Goal: Transaction & Acquisition: Download file/media

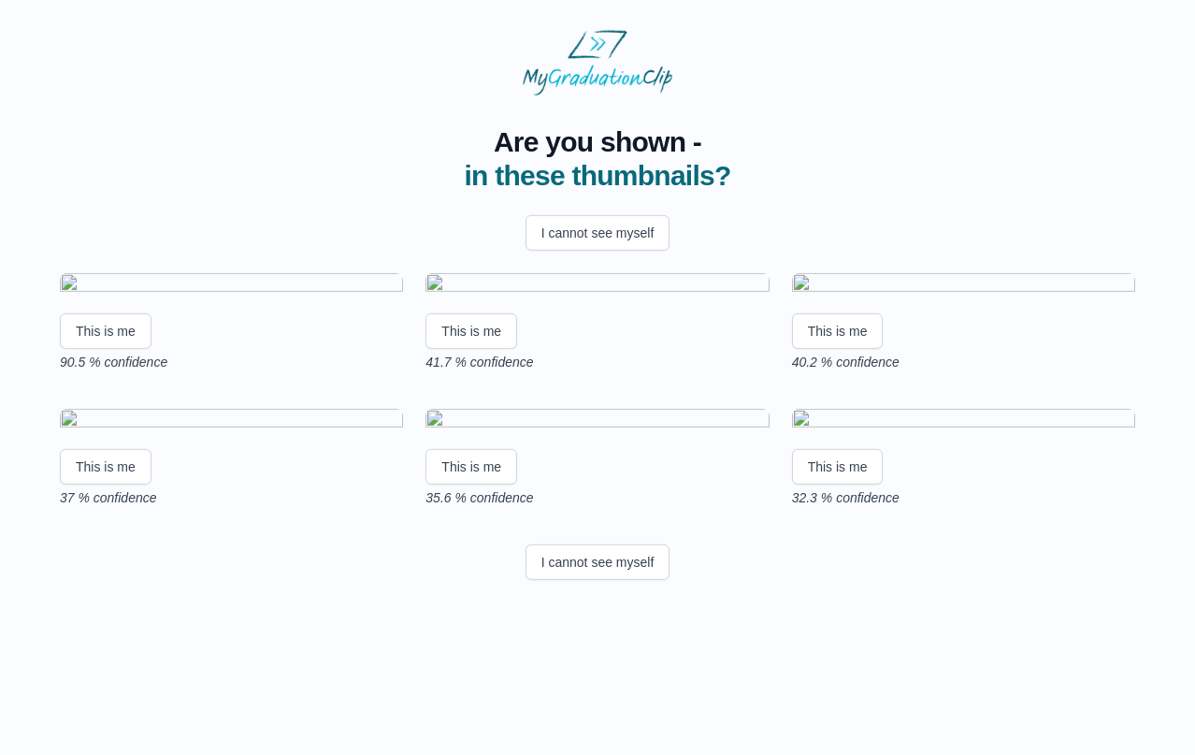
scroll to position [192, 0]
click at [265, 273] on img at bounding box center [231, 285] width 343 height 25
click at [632, 580] on button "I cannot see myself" at bounding box center [598, 562] width 145 height 36
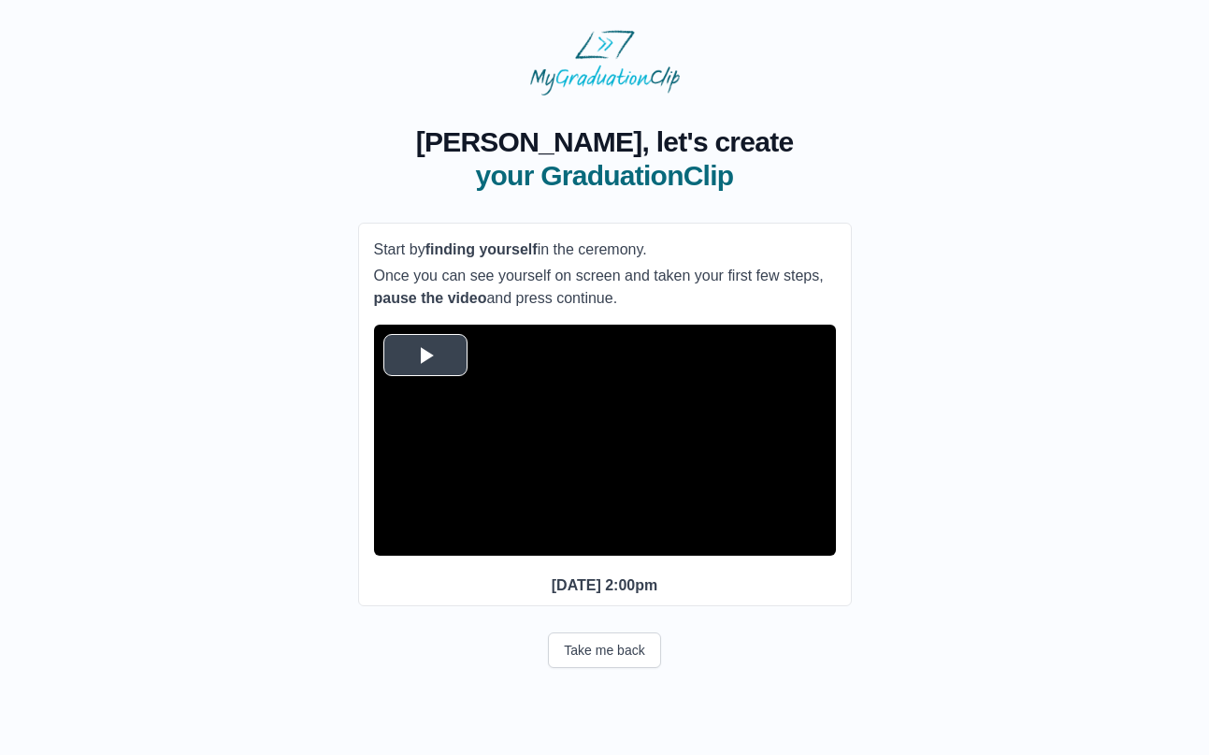
click at [426, 354] on span "Video Player" at bounding box center [426, 354] width 0 height 0
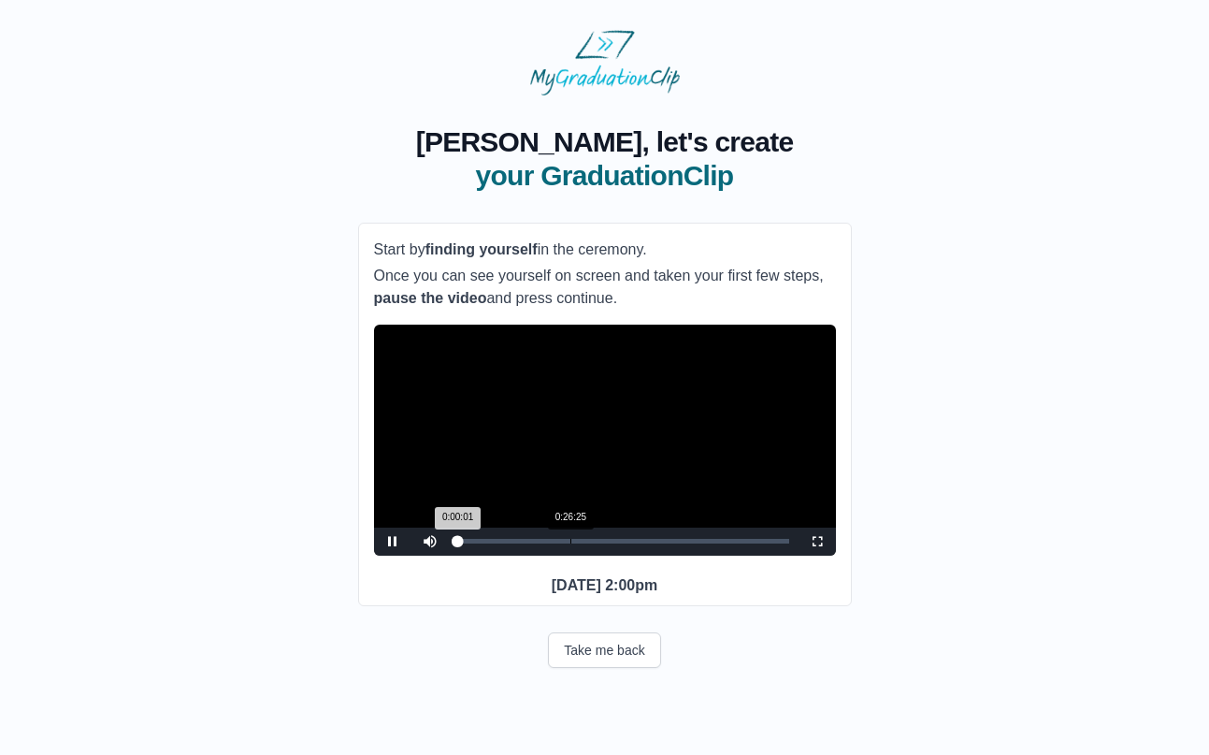
click at [571, 556] on div "Loaded : 0% 0:26:25 0:00:01 Progress : 0%" at bounding box center [624, 542] width 350 height 28
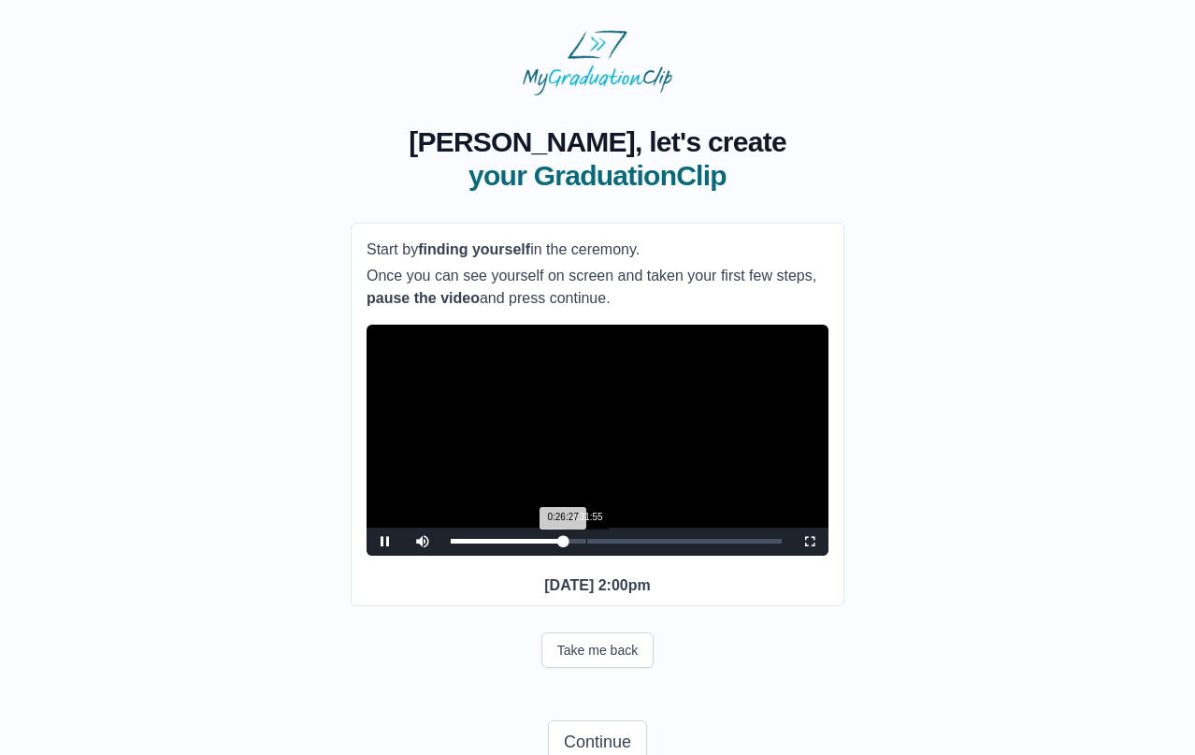
click at [586, 556] on div "Loaded : 0% 0:31:55 0:26:27 Progress : 0%" at bounding box center [616, 542] width 350 height 28
click at [605, 543] on div "Loaded : 0% 0:36:06 0:36:19 Progress : 0%" at bounding box center [616, 541] width 331 height 5
click at [599, 543] on div "0:34:47 Progress : 0%" at bounding box center [528, 541] width 154 height 5
click at [583, 556] on div "Loaded : 0% 0:31:16 0:31:02 Progress : 0%" at bounding box center [616, 542] width 350 height 28
click at [574, 556] on div "Loaded : 0% 0:29:30 0:31:03 Progress : 0%" at bounding box center [616, 542] width 350 height 28
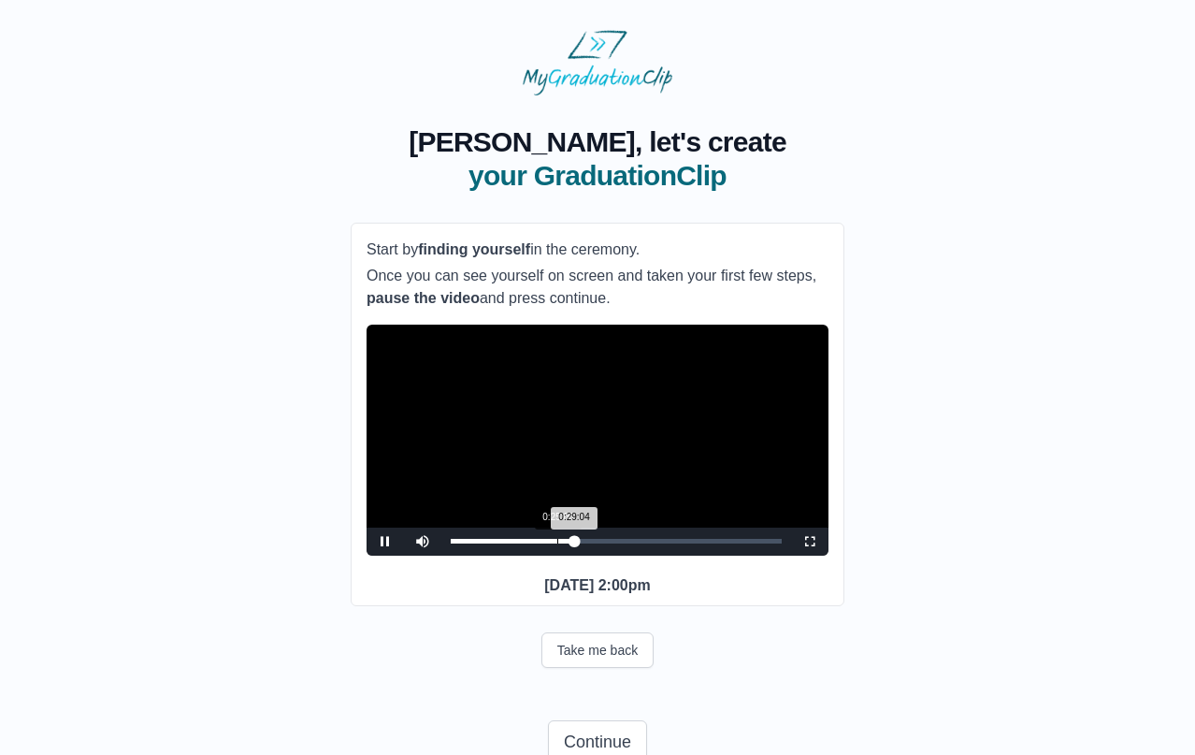
click at [557, 556] on div "Loaded : 0% 0:25:06 0:29:04 Progress : 0%" at bounding box center [616, 542] width 350 height 28
click at [549, 556] on div "Loaded : 0% 0:23:07 0:25:06 Progress : 0%" at bounding box center [616, 542] width 350 height 28
click at [542, 556] on div "Loaded : 0% 0:21:21 0:23:07 Progress : 0%" at bounding box center [616, 542] width 350 height 28
click at [538, 543] on div "0:21:22 Progress : 0%" at bounding box center [496, 541] width 91 height 5
click at [529, 556] on div "Loaded : 0% 0:18:43 0:20:31 Progress : 0%" at bounding box center [616, 542] width 350 height 28
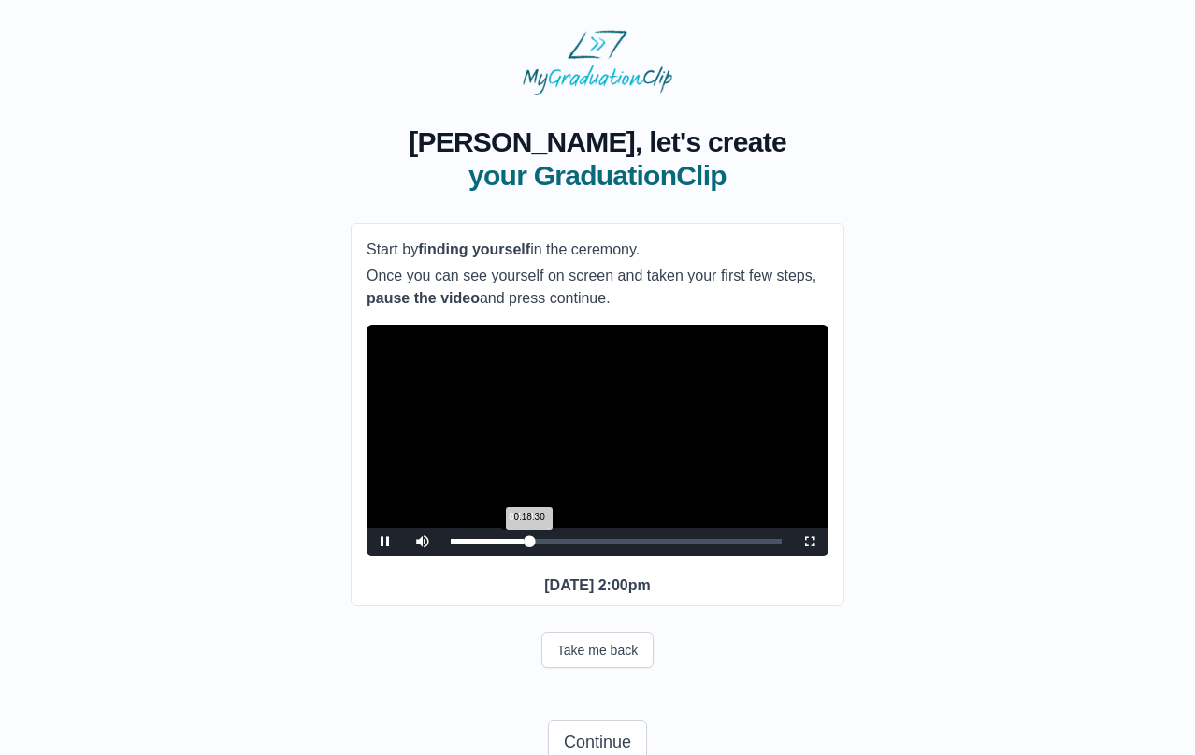
click at [524, 543] on div "0:18:30 Progress : 0%" at bounding box center [490, 541] width 79 height 5
click at [521, 543] on div "0:17:11 Progress : 0%" at bounding box center [487, 541] width 73 height 5
click at [517, 543] on div "0:16:31 Progress : 0%" at bounding box center [486, 541] width 70 height 5
click at [625, 668] on button "Take me back" at bounding box center [598, 650] width 112 height 36
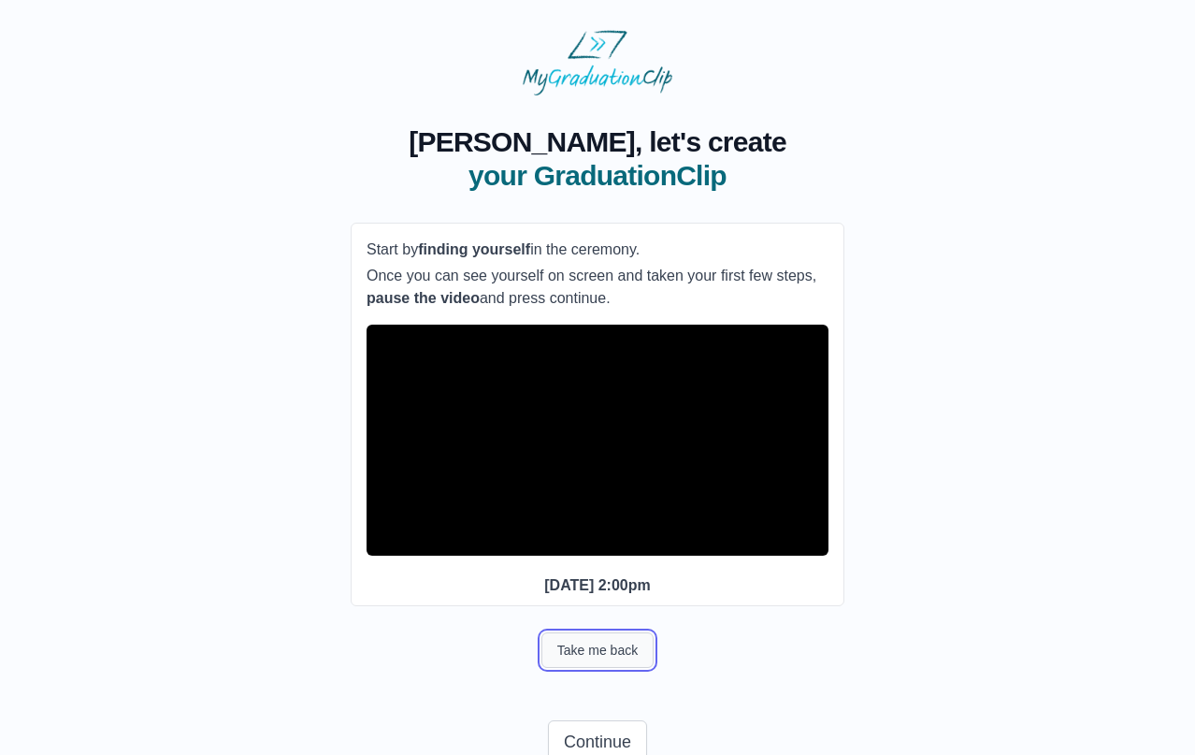
click at [629, 668] on button "Take me back" at bounding box center [598, 650] width 112 height 36
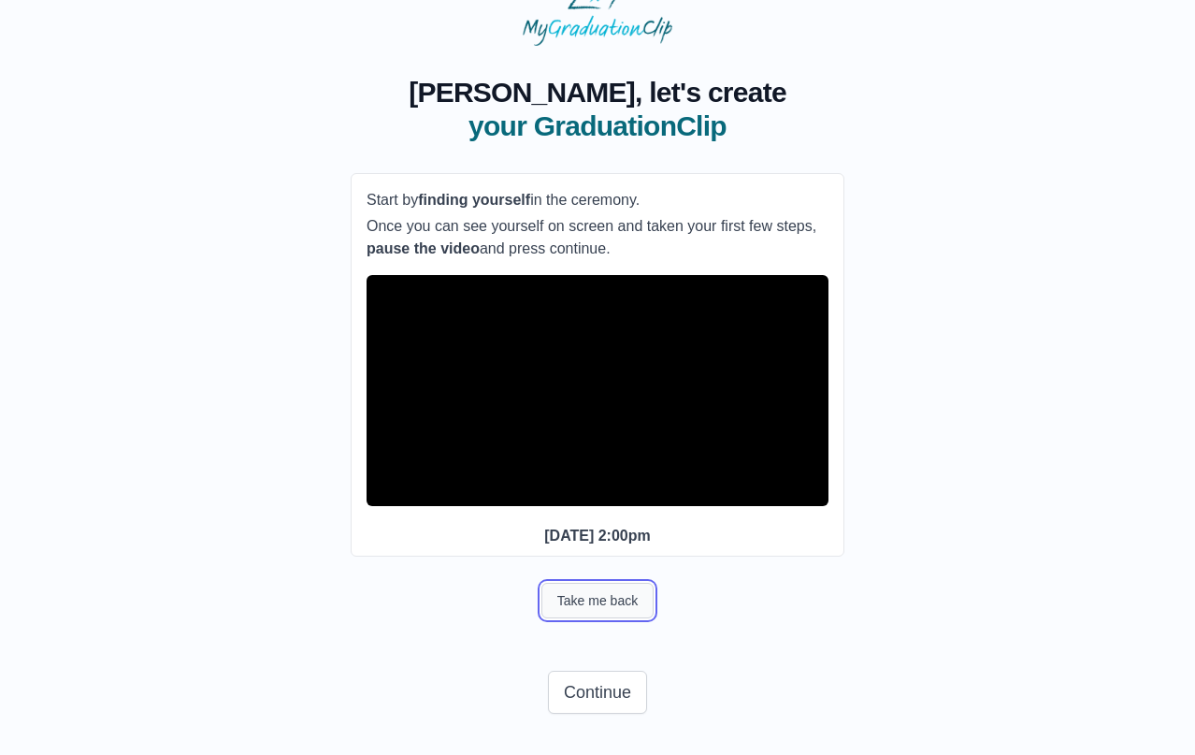
scroll to position [85, 0]
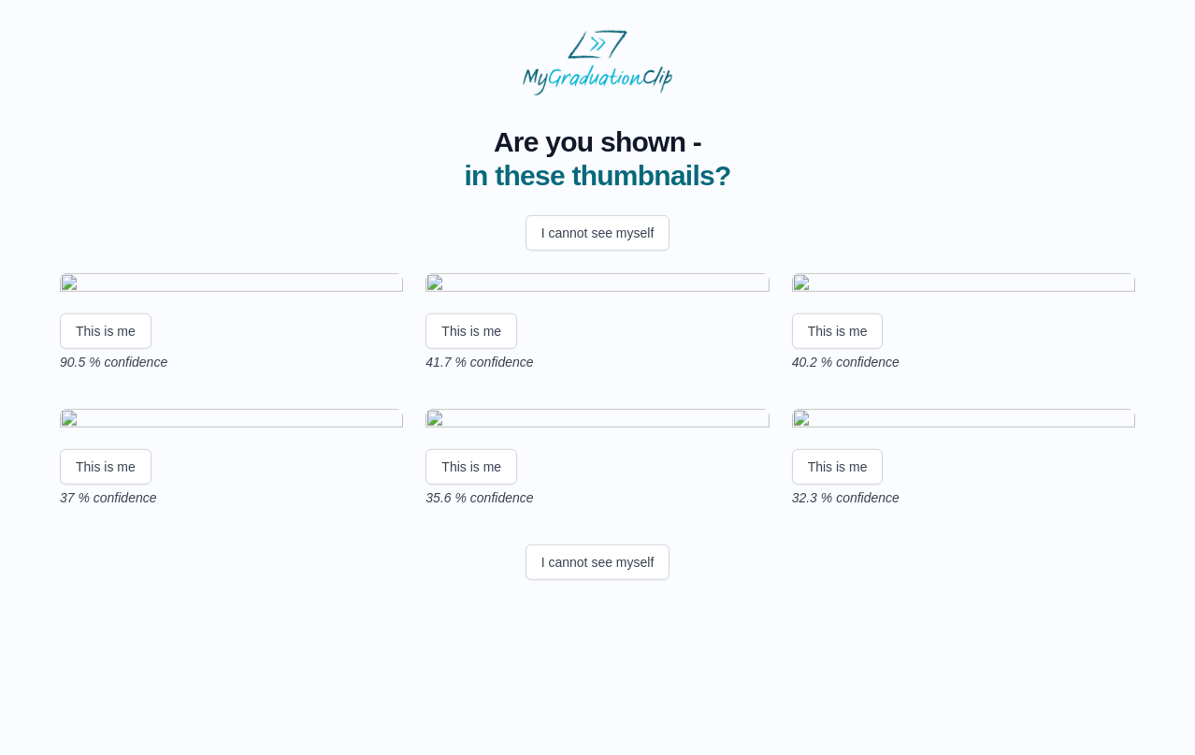
scroll to position [105, 0]
click at [142, 349] on button "This is me" at bounding box center [106, 331] width 92 height 36
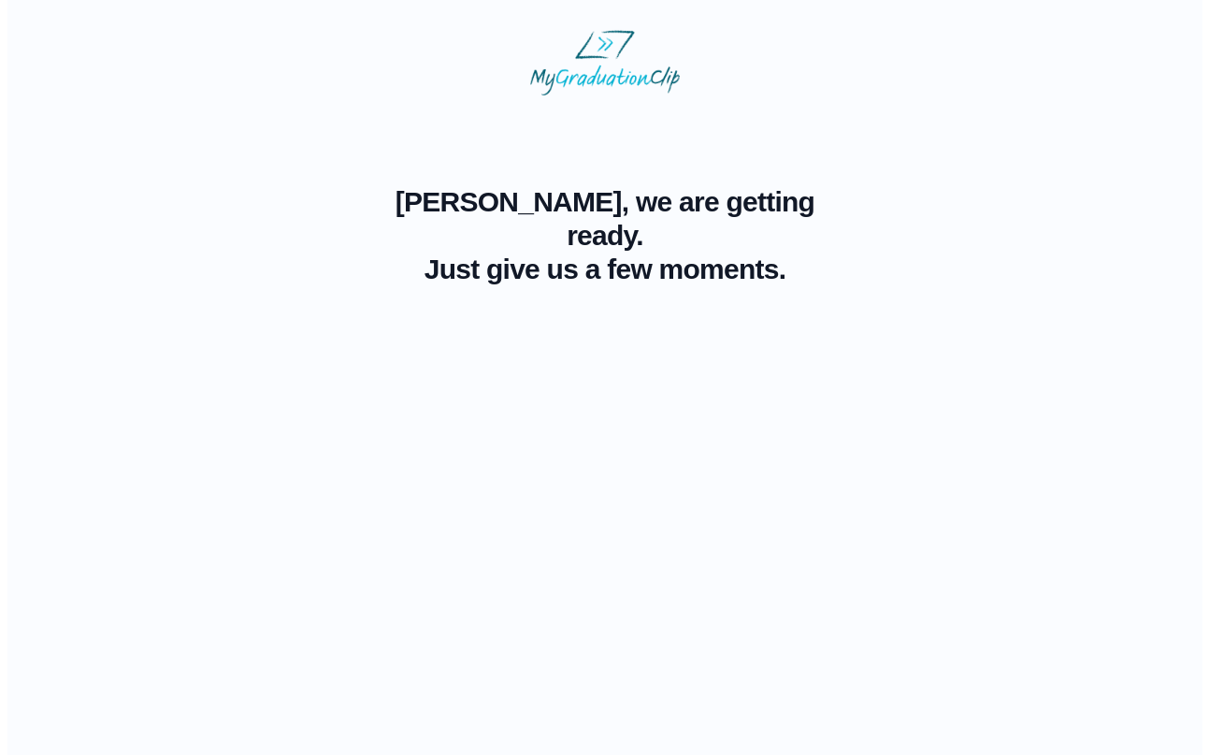
scroll to position [0, 0]
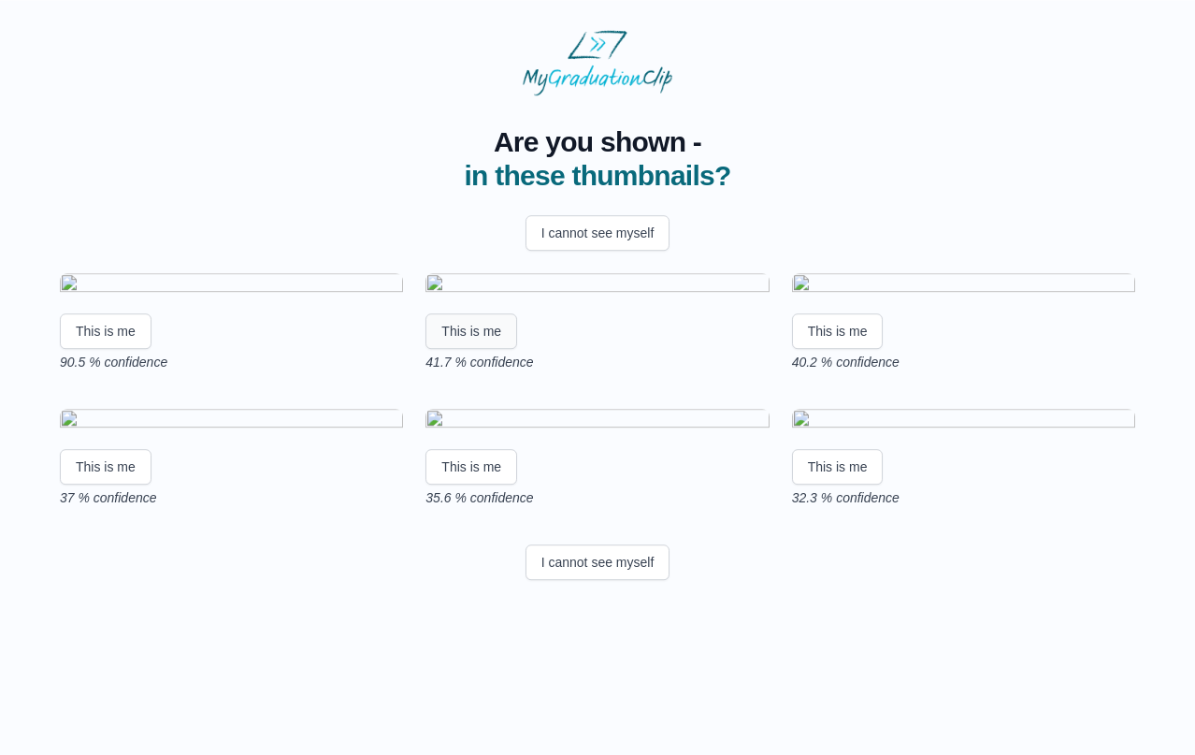
scroll to position [27, 0]
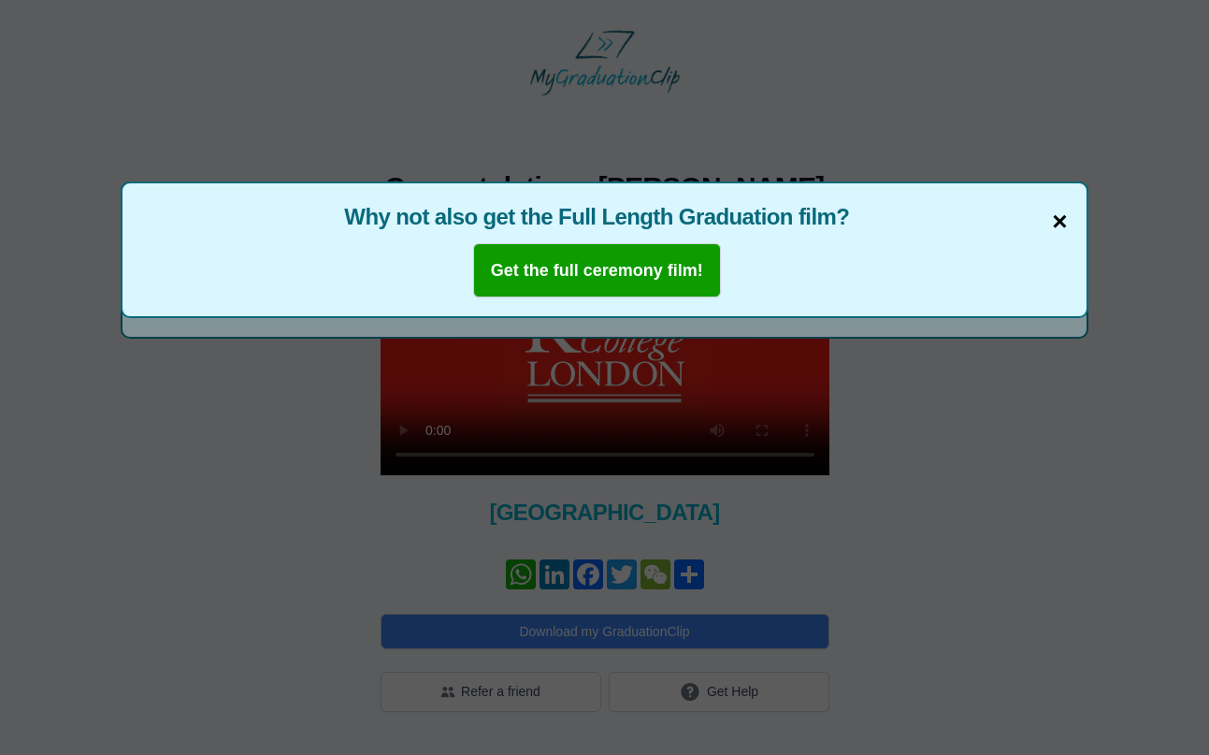
click at [1063, 222] on span "×" at bounding box center [1059, 221] width 15 height 39
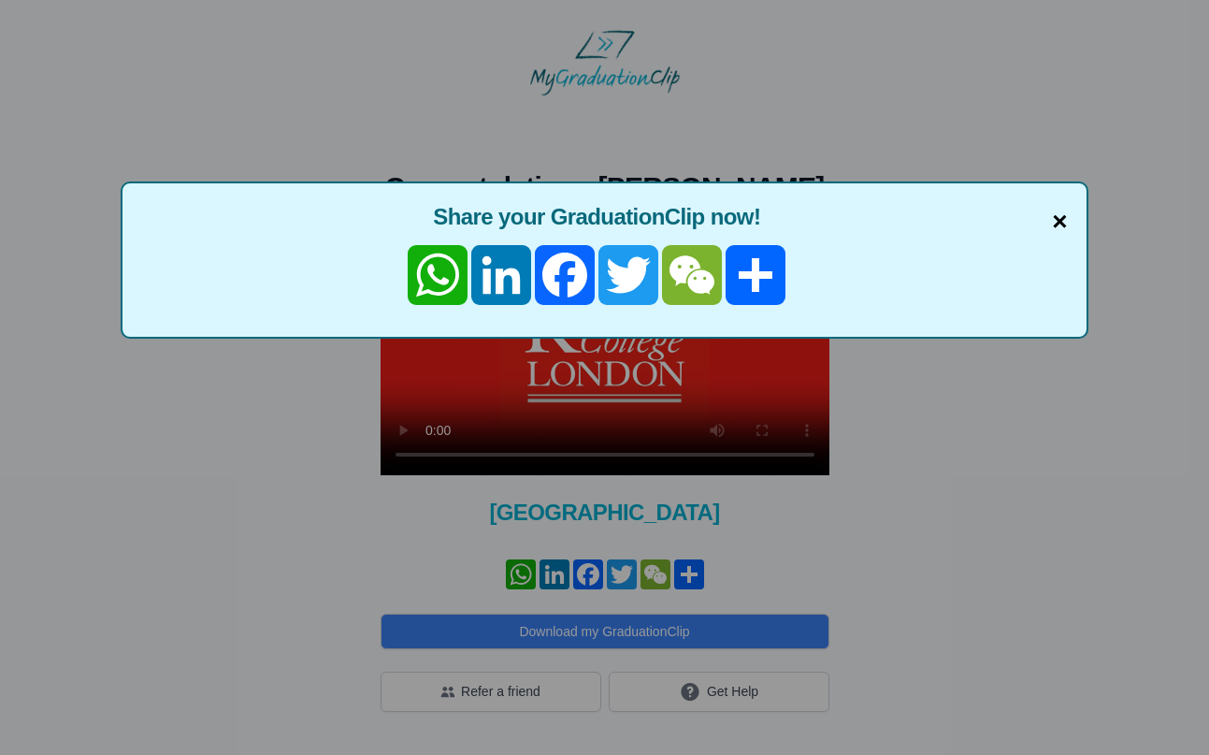
click at [1064, 222] on span "×" at bounding box center [1059, 221] width 15 height 39
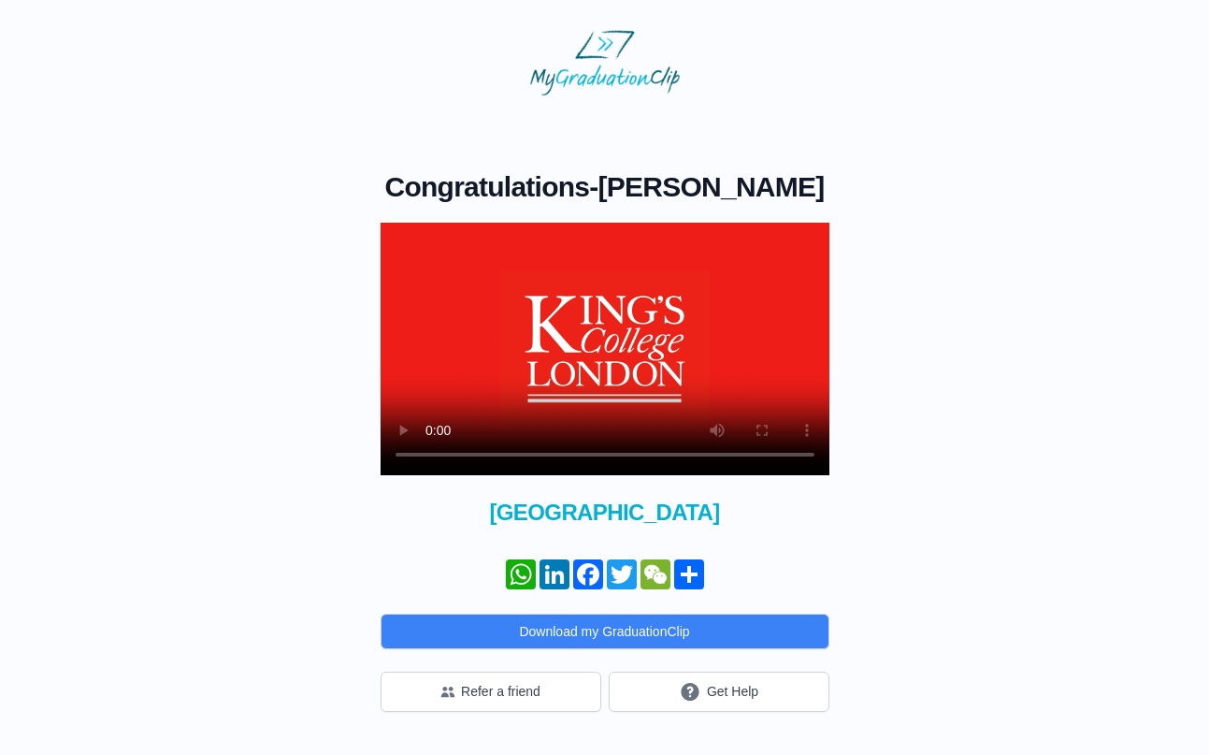
click at [85, 487] on div "Congratulations - Maria Munir × Share your GraduationClip now! WhatsApp LinkedI…" at bounding box center [604, 403] width 1149 height 616
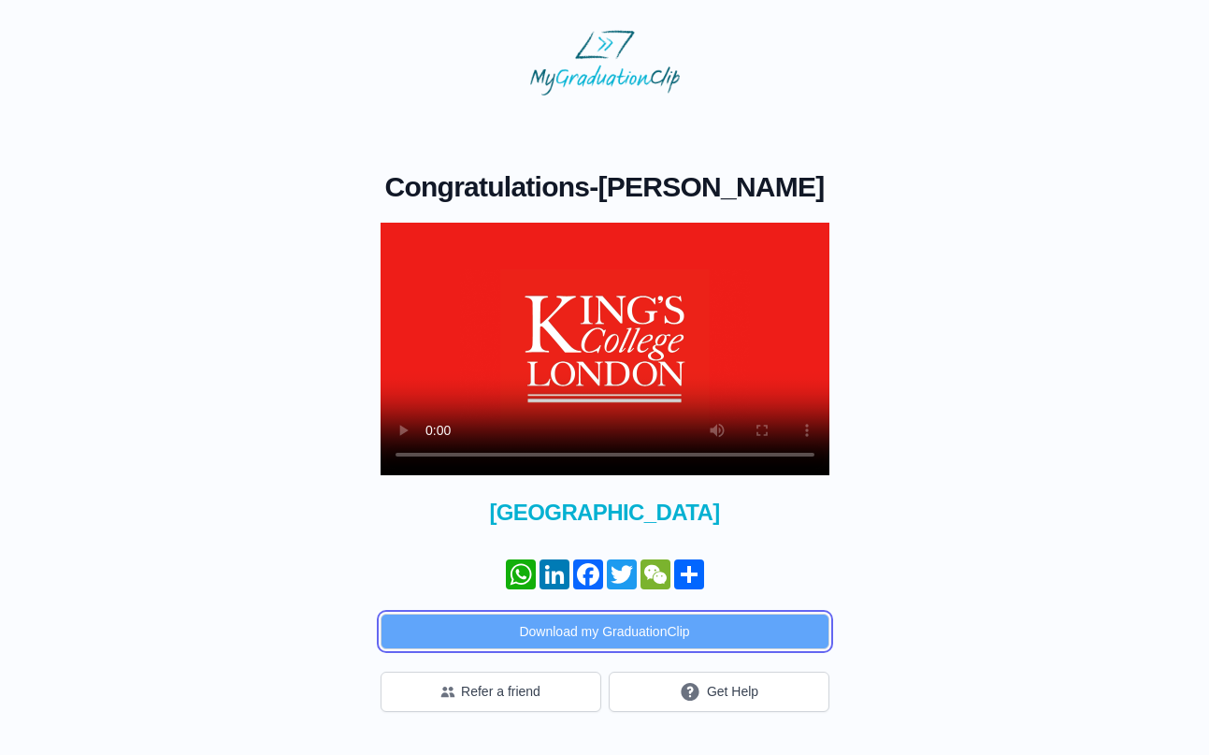
click at [485, 614] on button "Download my GraduationClip" at bounding box center [605, 632] width 449 height 36
